Goal: Entertainment & Leisure: Consume media (video, audio)

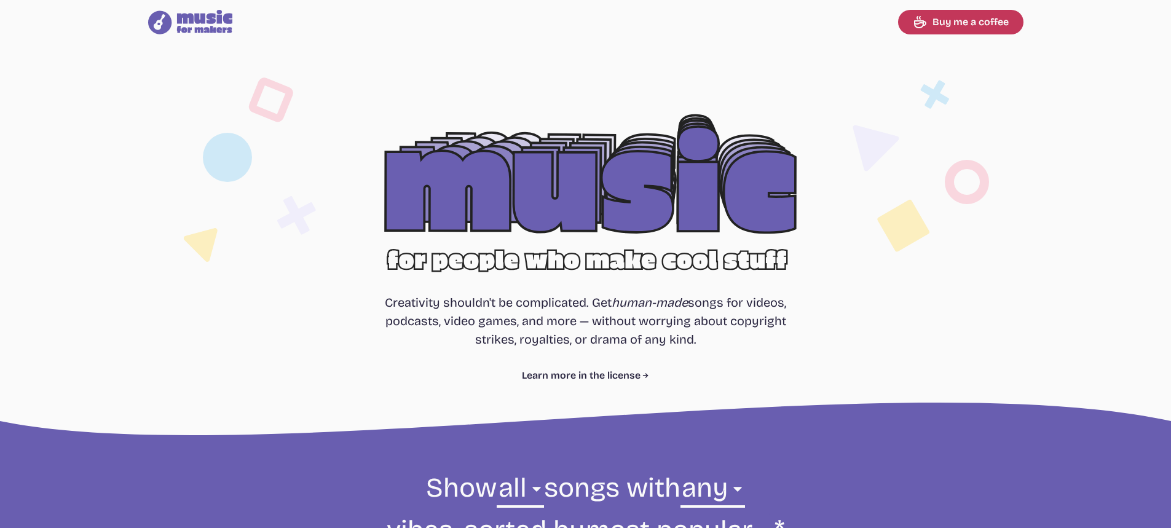
select select "most popular"
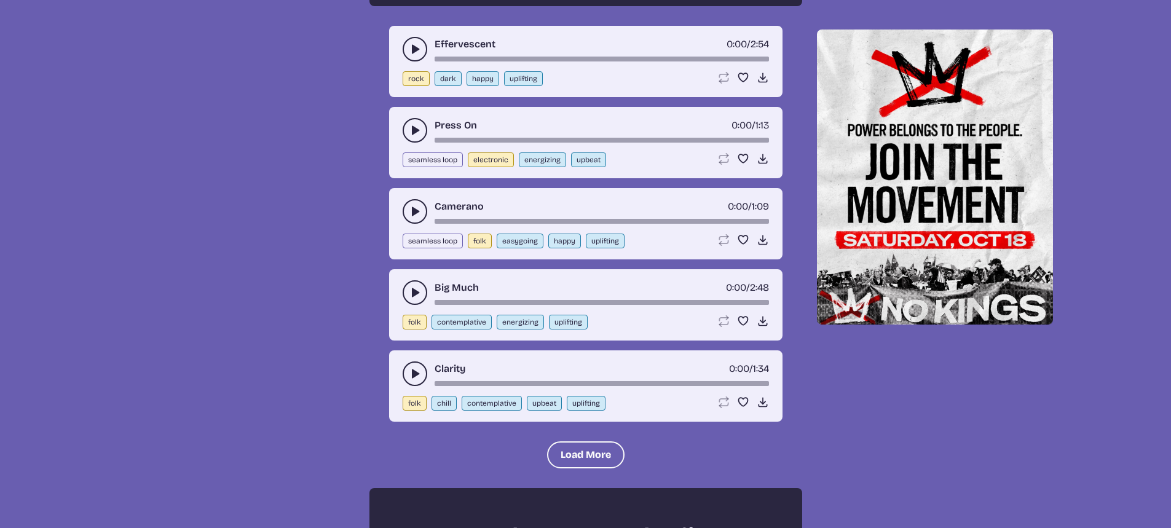
scroll to position [1291, 0]
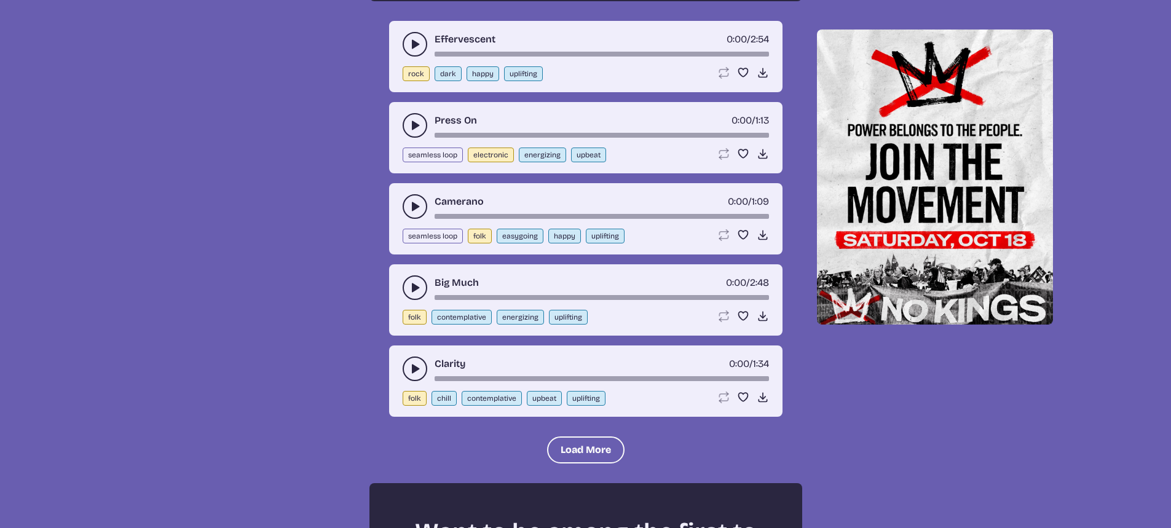
click at [412, 45] on use "play-pause toggle" at bounding box center [415, 44] width 12 height 12
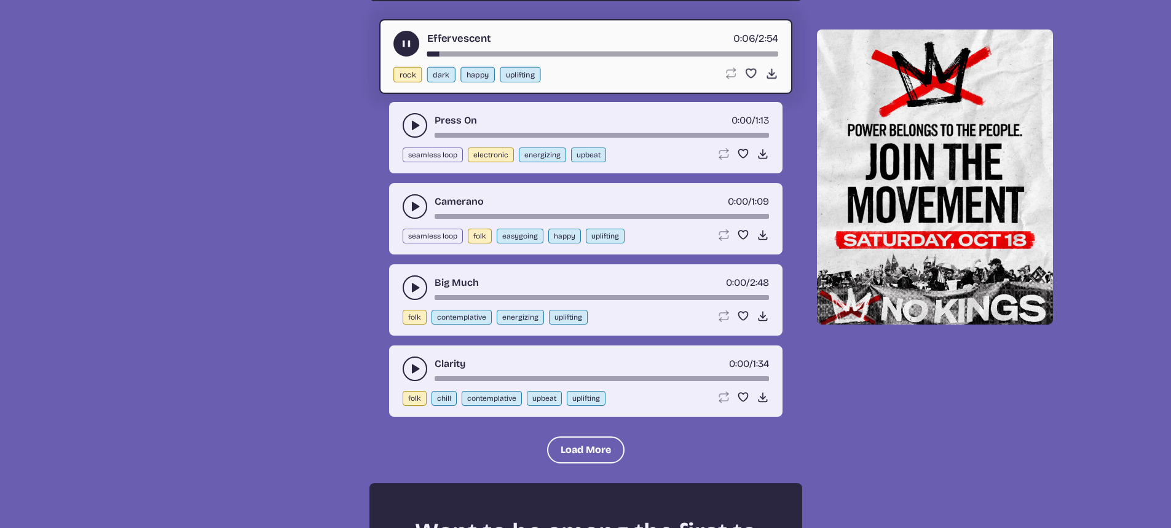
click at [431, 76] on button "dark" at bounding box center [441, 74] width 28 height 15
select select "dark"
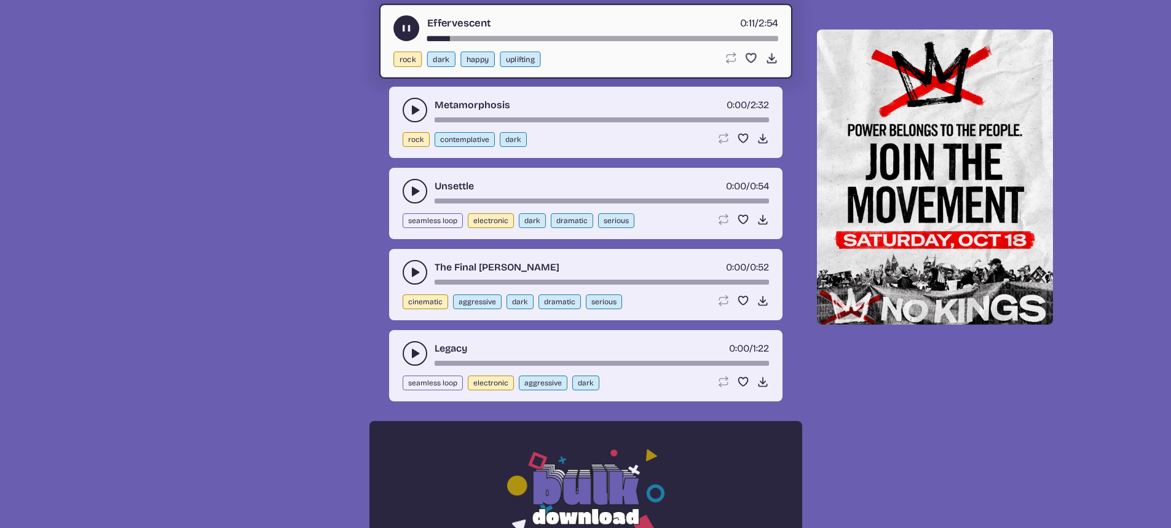
scroll to position [625, 0]
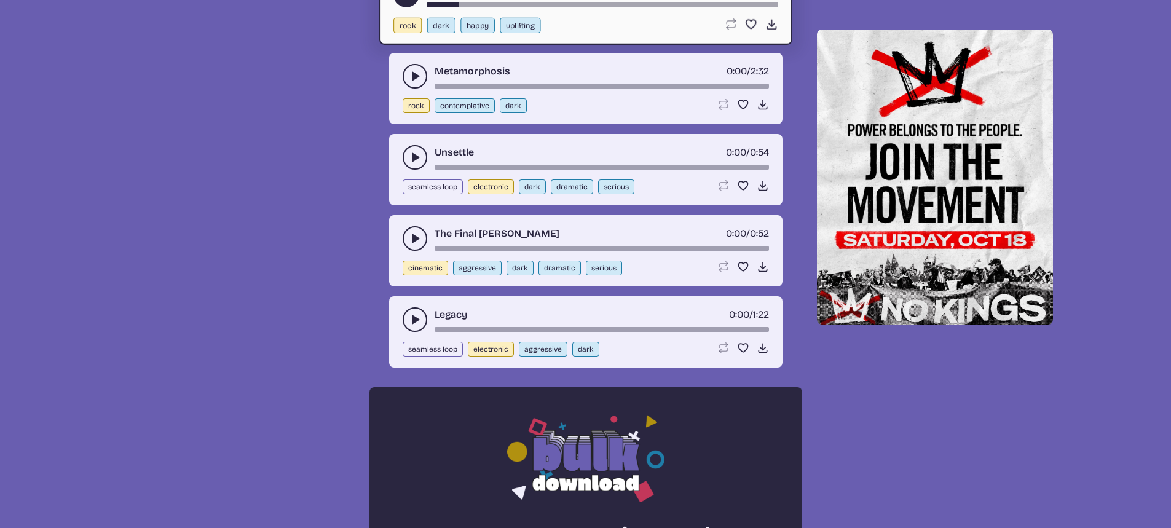
click at [515, 267] on button "dark" at bounding box center [520, 268] width 27 height 15
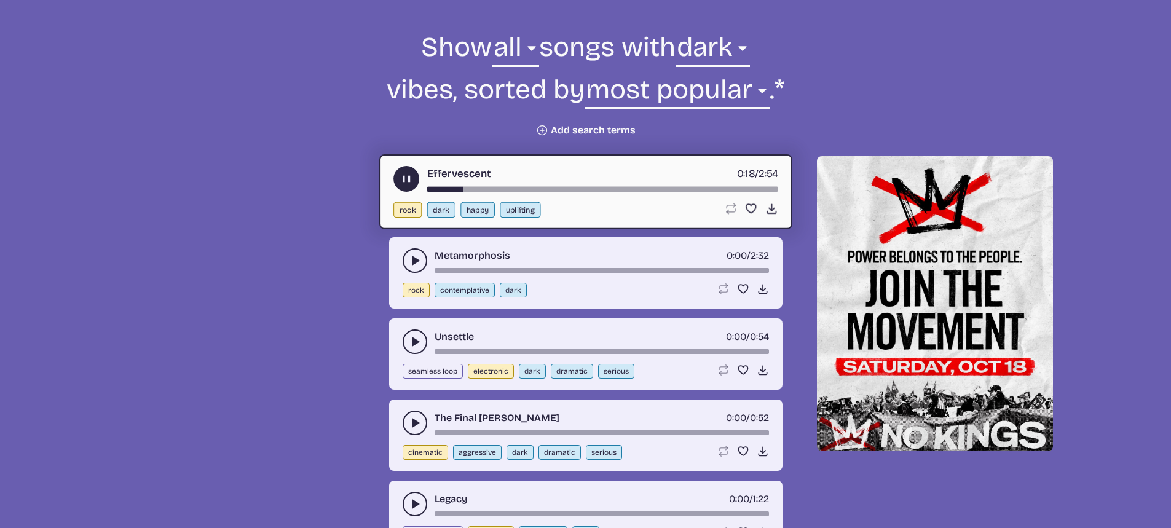
click at [403, 181] on use "play-pause toggle" at bounding box center [406, 179] width 13 height 13
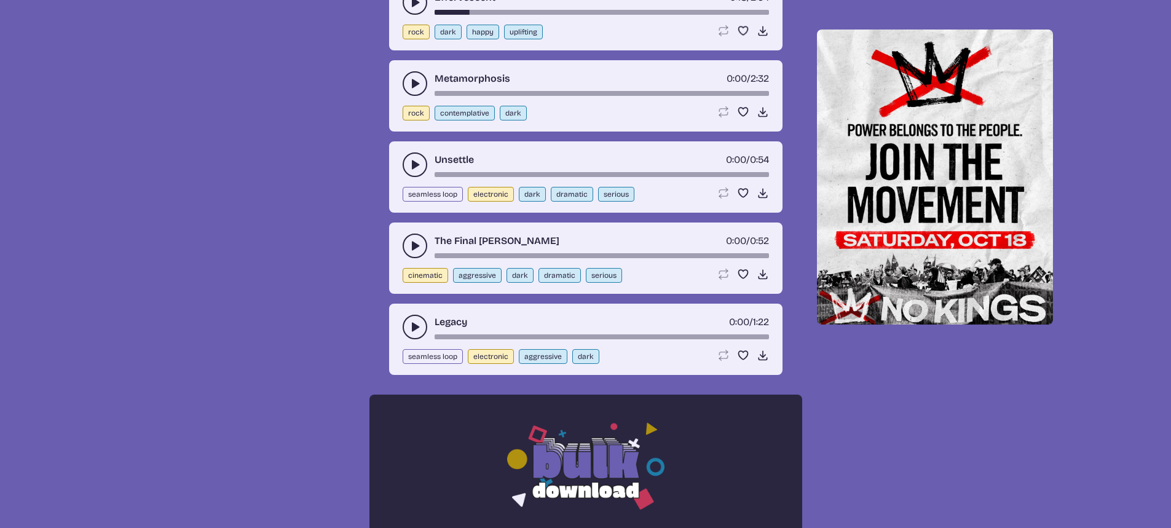
scroll to position [625, 0]
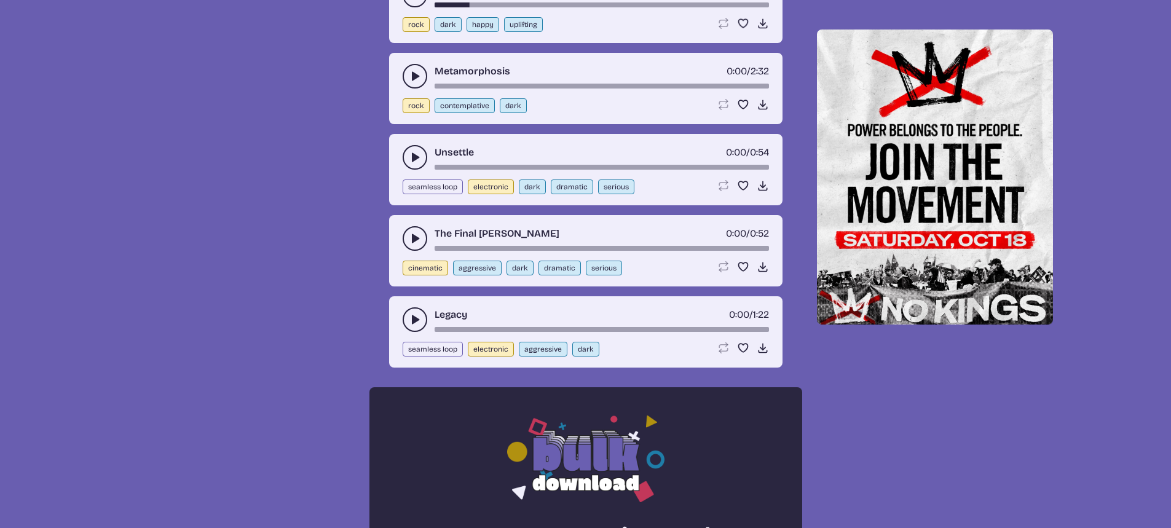
click at [416, 158] on use "play-pause toggle" at bounding box center [415, 157] width 12 height 12
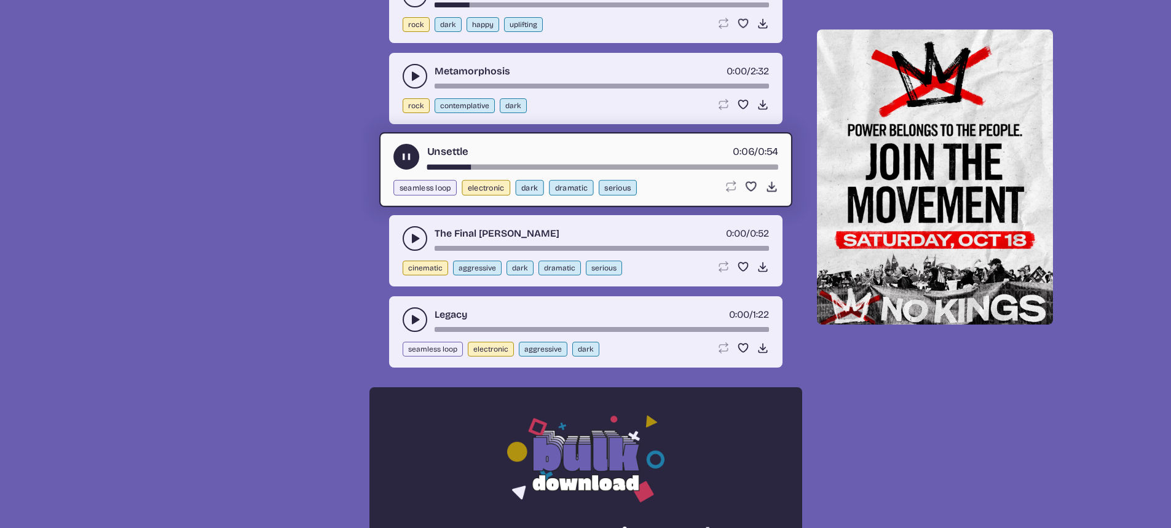
click at [400, 153] on icon "play-pause toggle" at bounding box center [406, 157] width 13 height 13
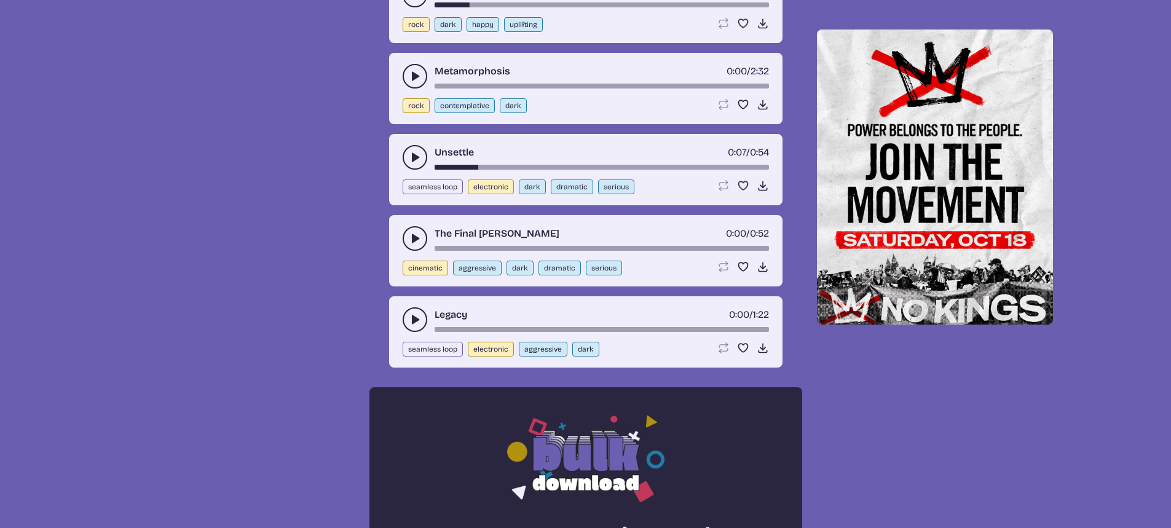
click at [410, 239] on icon "play-pause toggle" at bounding box center [415, 238] width 12 height 12
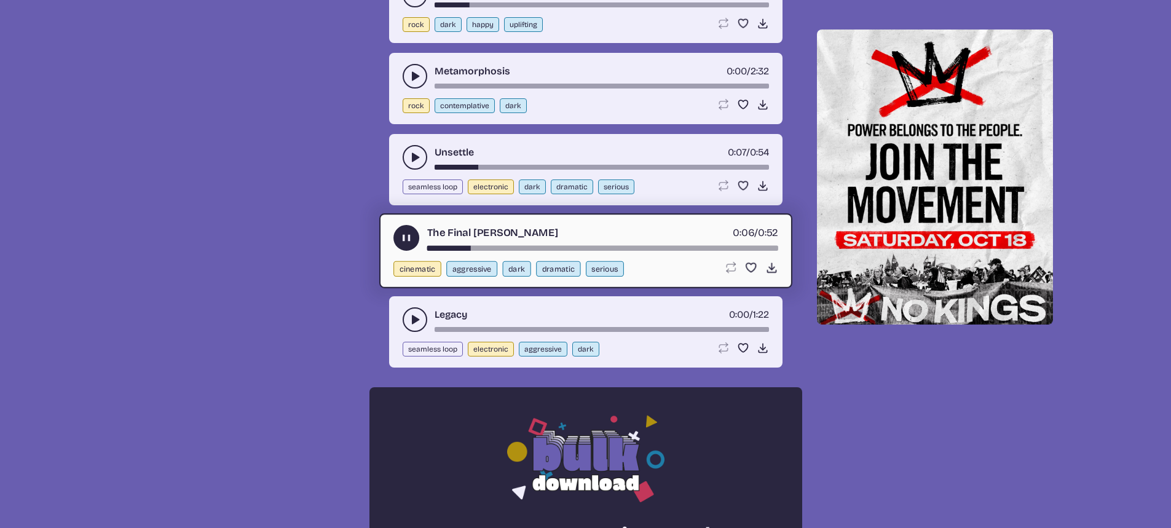
click at [408, 245] on button "play-pause toggle" at bounding box center [406, 238] width 26 height 26
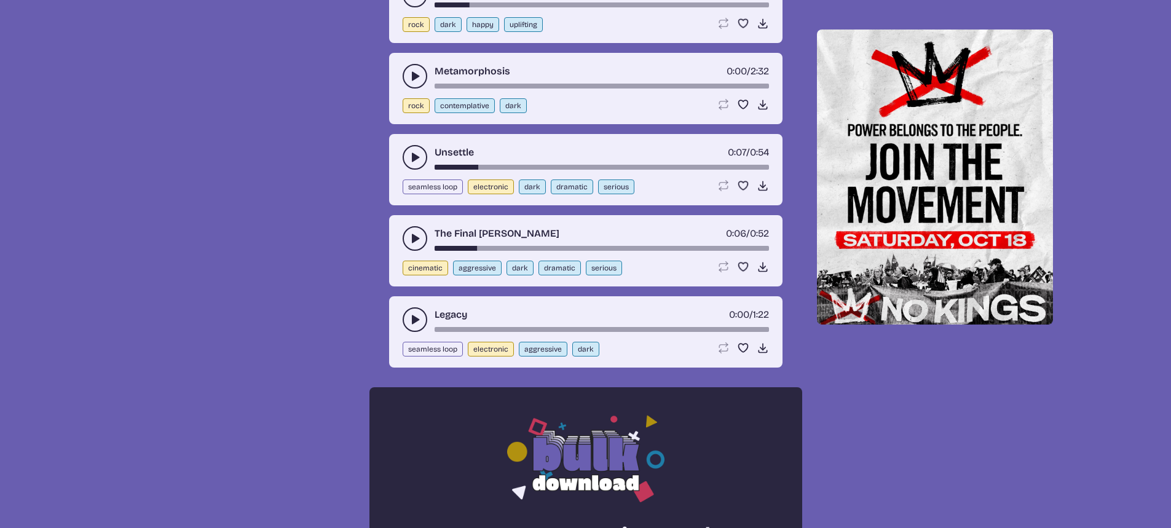
click at [414, 315] on icon "play-pause toggle" at bounding box center [415, 320] width 12 height 12
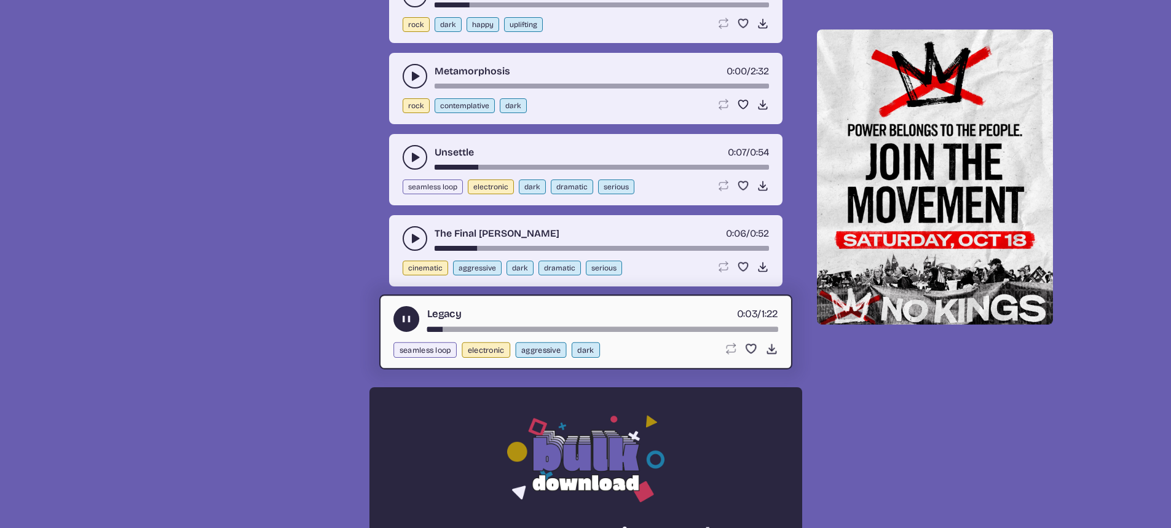
click at [414, 315] on button "play-pause toggle" at bounding box center [406, 319] width 26 height 26
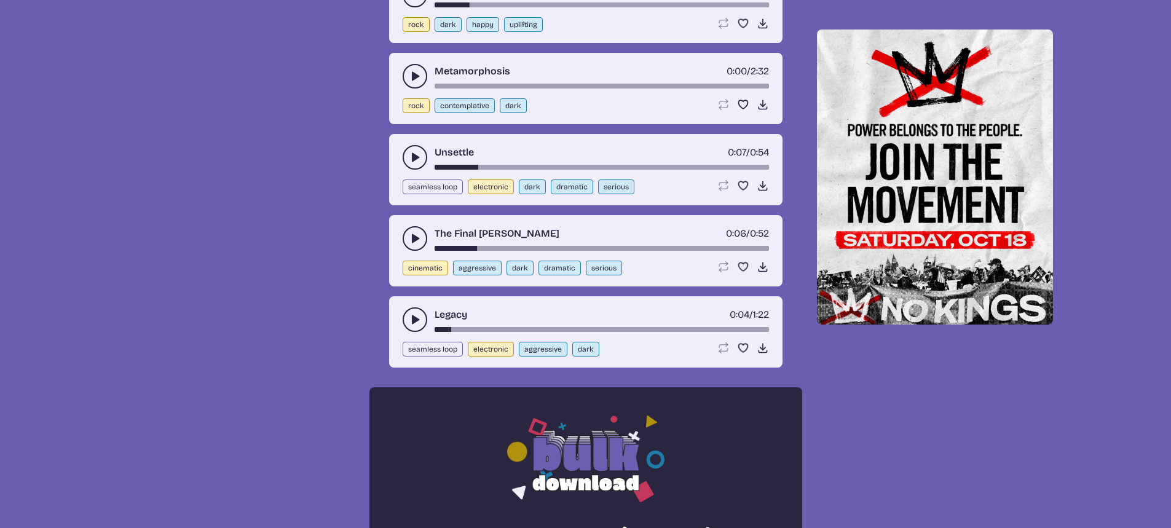
click at [414, 77] on use "play-pause toggle" at bounding box center [415, 76] width 12 height 12
